Goal: Task Accomplishment & Management: Manage account settings

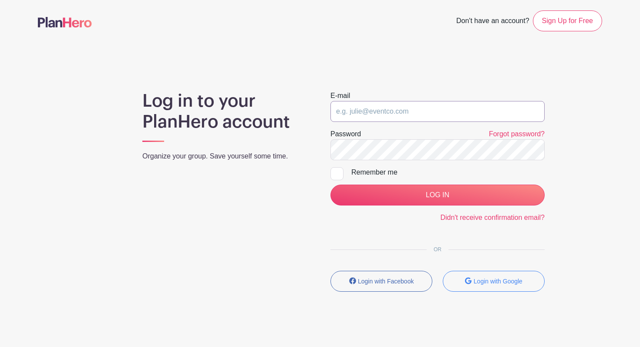
click at [397, 108] on input "email" at bounding box center [437, 111] width 214 height 21
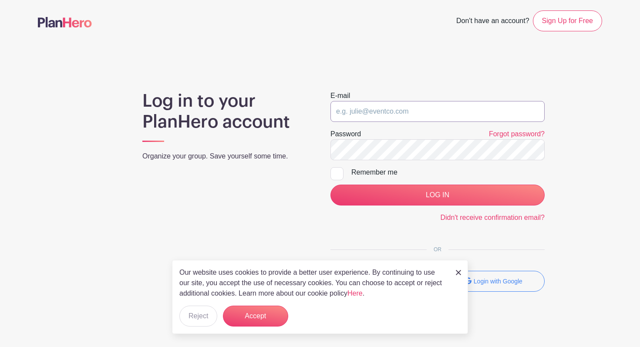
type input "[PERSON_NAME][EMAIL_ADDRESS][PERSON_NAME][DOMAIN_NAME]"
click at [338, 172] on div at bounding box center [336, 173] width 13 height 13
click at [336, 172] on input "Remember me" at bounding box center [333, 170] width 6 height 6
checkbox input "true"
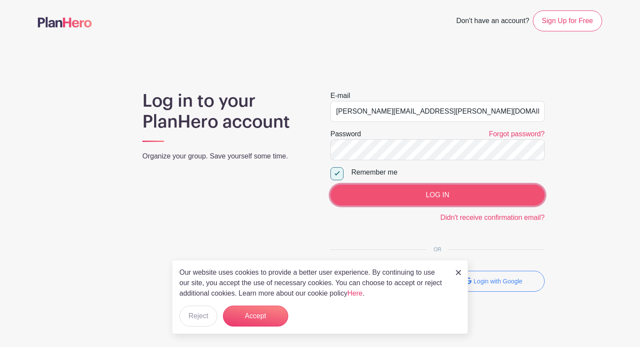
click at [382, 193] on input "LOG IN" at bounding box center [437, 195] width 214 height 21
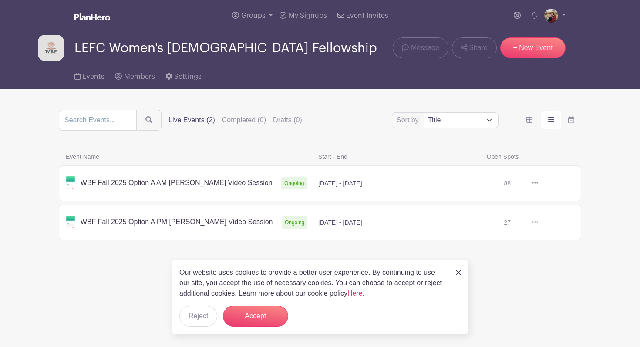
click at [538, 183] on link at bounding box center [538, 183] width 0 height 0
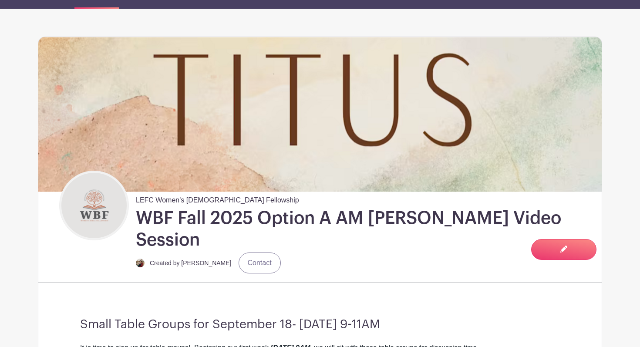
scroll to position [97, 0]
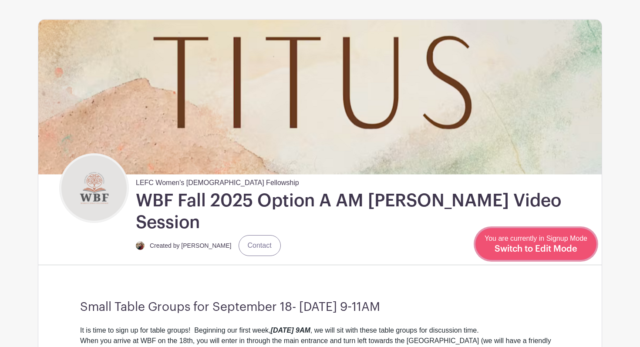
click at [571, 256] on link "Edit Event You are currently in Signup Mode Switch to Edit Mode" at bounding box center [535, 244] width 121 height 32
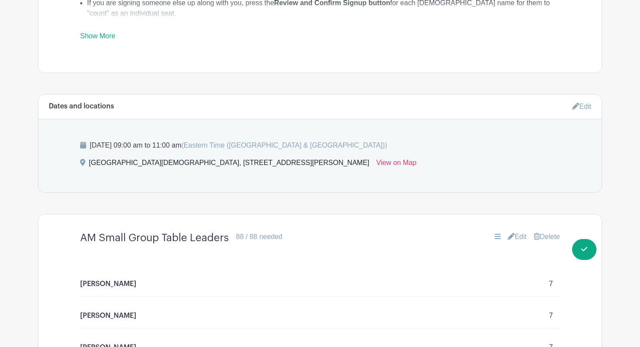
scroll to position [601, 0]
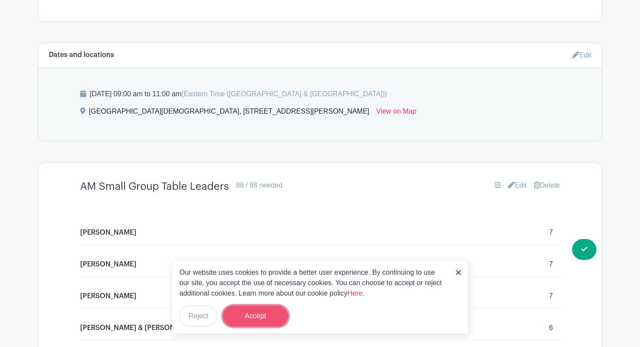
click at [272, 314] on button "Accept" at bounding box center [255, 316] width 65 height 21
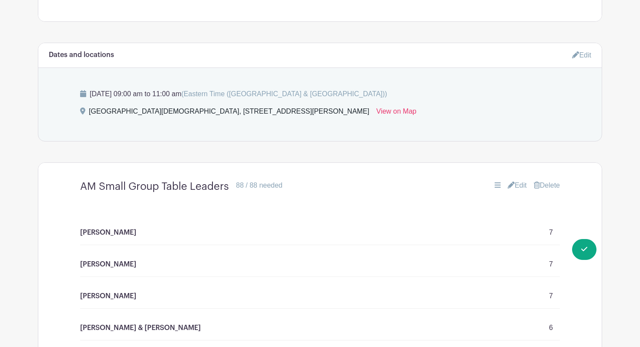
click at [514, 180] on link "Edit" at bounding box center [517, 185] width 19 height 10
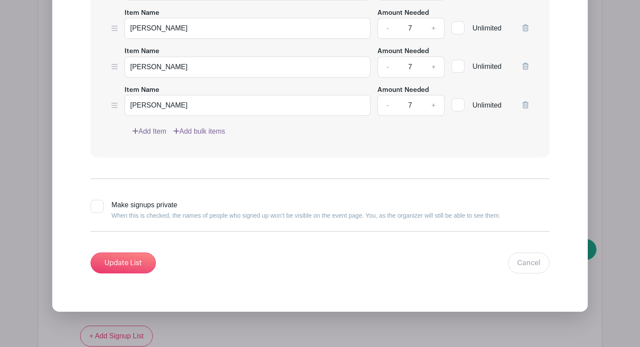
scroll to position [1356, 0]
click at [158, 127] on link "Add Item" at bounding box center [149, 132] width 34 height 10
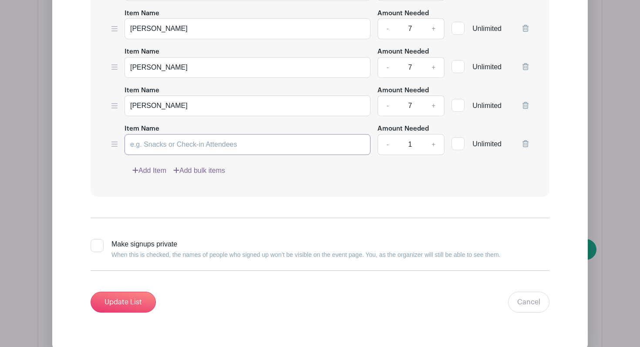
click at [222, 134] on input "Item Name" at bounding box center [247, 144] width 246 height 21
type input "Andrea Kretlow"
click at [437, 134] on link "+" at bounding box center [434, 144] width 22 height 21
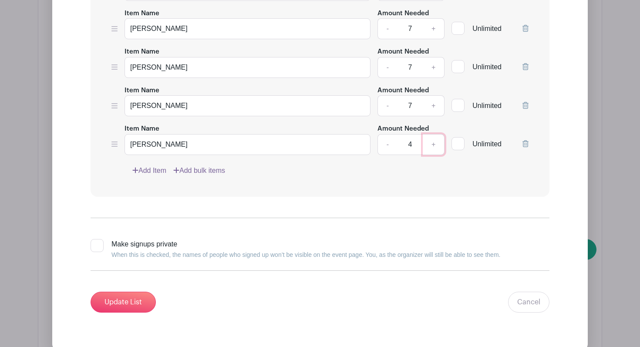
click at [437, 134] on link "+" at bounding box center [434, 144] width 22 height 21
type input "7"
click at [135, 292] on input "Update List" at bounding box center [123, 302] width 65 height 21
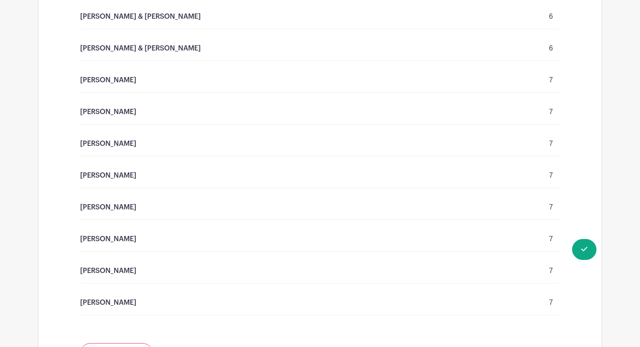
scroll to position [946, 0]
